Goal: Information Seeking & Learning: Understand process/instructions

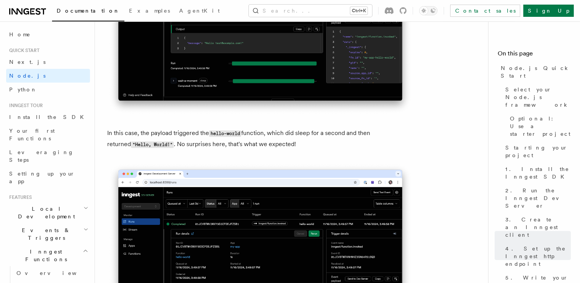
scroll to position [3058, 0]
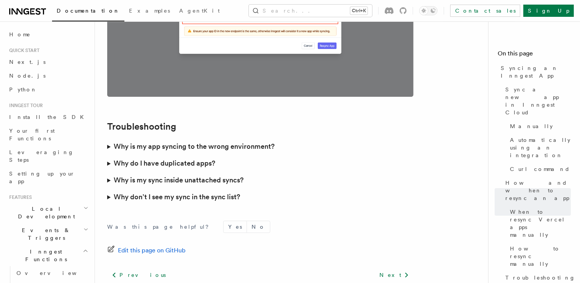
scroll to position [2257, 0]
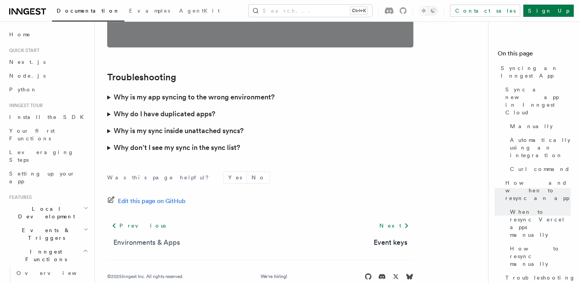
click at [144, 237] on link "Environments & Apps" at bounding box center [146, 242] width 67 height 11
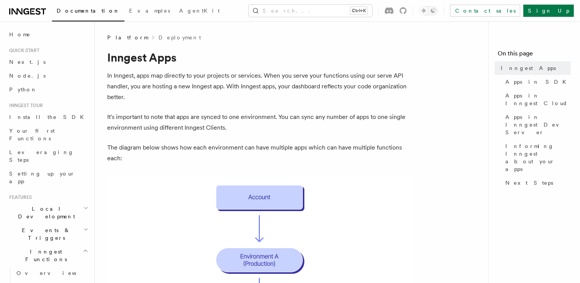
click at [38, 205] on span "Local Development" at bounding box center [44, 212] width 77 height 15
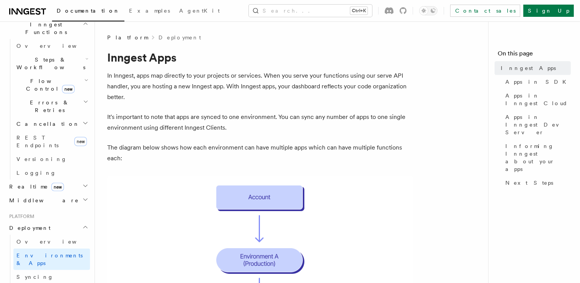
scroll to position [227, 0]
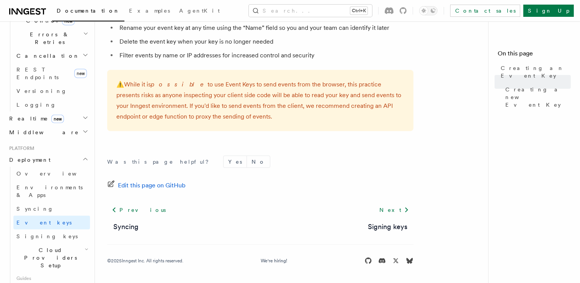
scroll to position [296, 0]
click at [390, 226] on link "Signing keys" at bounding box center [387, 227] width 39 height 11
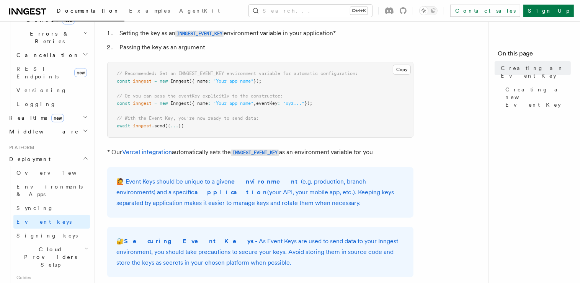
scroll to position [73, 0]
